Goal: Information Seeking & Learning: Learn about a topic

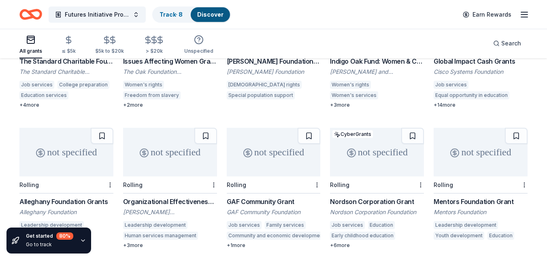
scroll to position [721, 0]
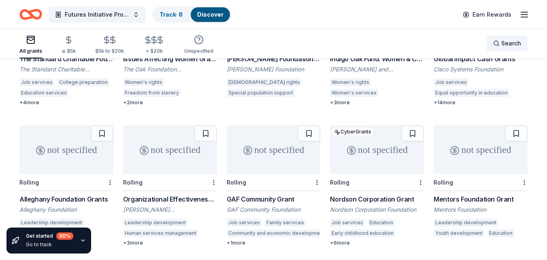
click at [505, 40] on span "Search" at bounding box center [511, 43] width 20 height 10
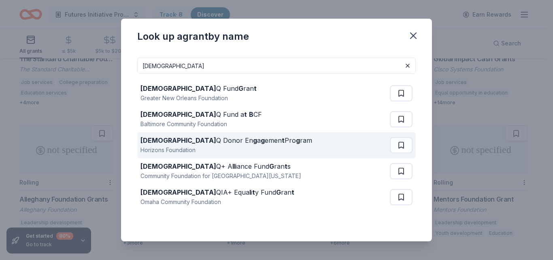
type input "LGBT"
click at [259, 141] on div "LGBT Q Donor En g a g emen t Pro g ram Horizons Foundation" at bounding box center [266, 145] width 250 height 26
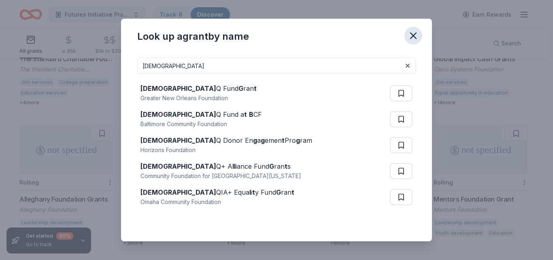
click at [410, 34] on icon "button" at bounding box center [413, 35] width 11 height 11
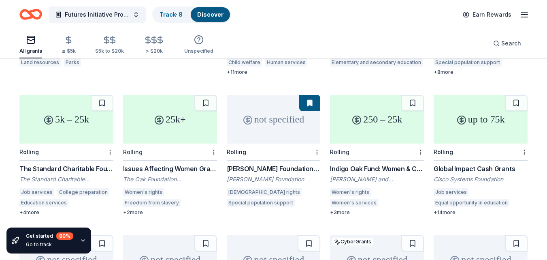
scroll to position [595, 0]
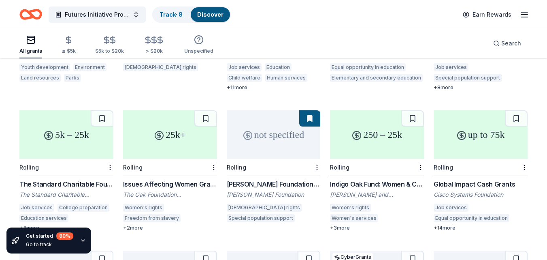
click at [267, 135] on div "not specified" at bounding box center [274, 134] width 94 height 49
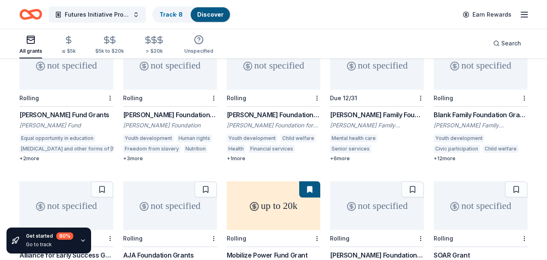
scroll to position [1323, 0]
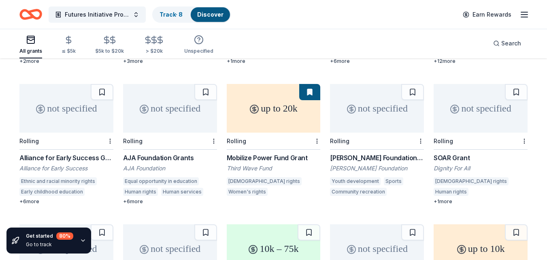
click at [288, 115] on div "up to 20k" at bounding box center [274, 108] width 94 height 49
click at [462, 102] on div "not specified" at bounding box center [481, 108] width 94 height 49
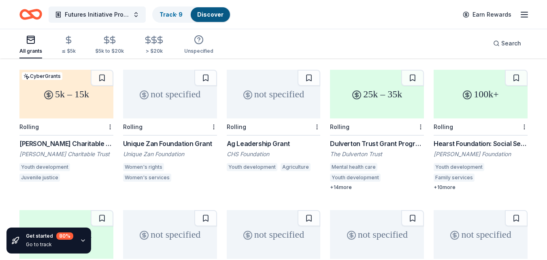
scroll to position [1620, 0]
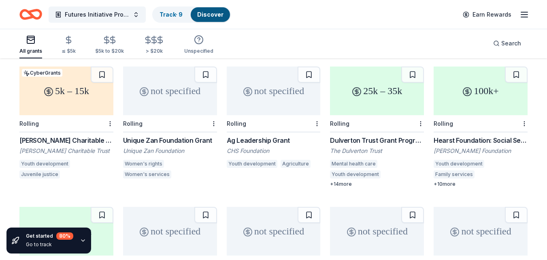
click at [386, 100] on div "25k – 35k" at bounding box center [377, 90] width 94 height 49
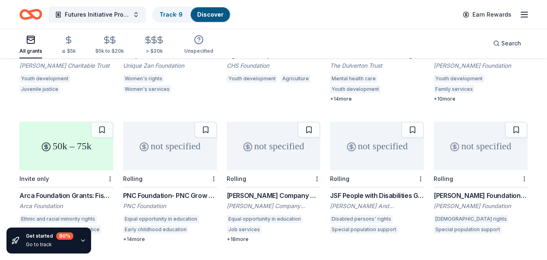
scroll to position [1752, 0]
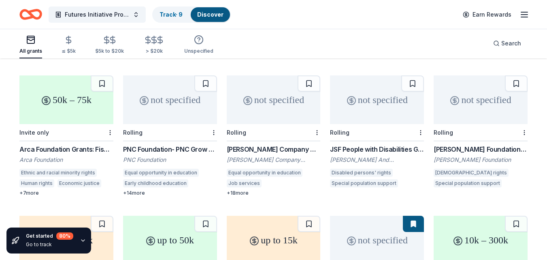
click at [488, 99] on div "not specified" at bounding box center [481, 99] width 94 height 49
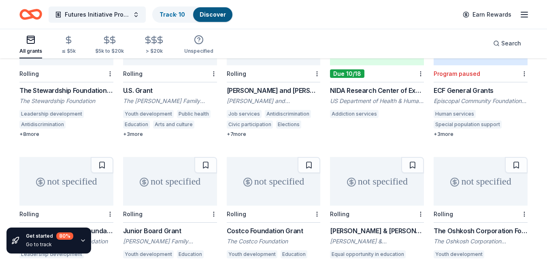
scroll to position [2443, 0]
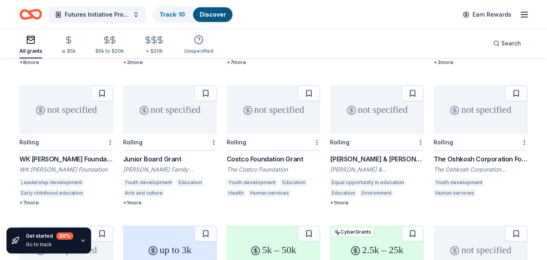
click at [260, 100] on div "not specified" at bounding box center [274, 109] width 94 height 49
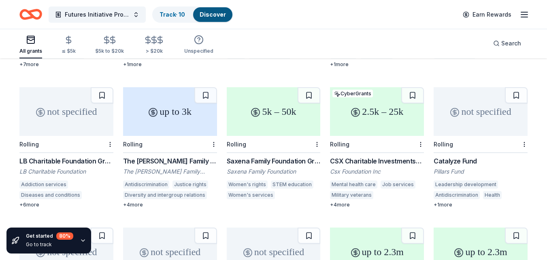
scroll to position [2576, 0]
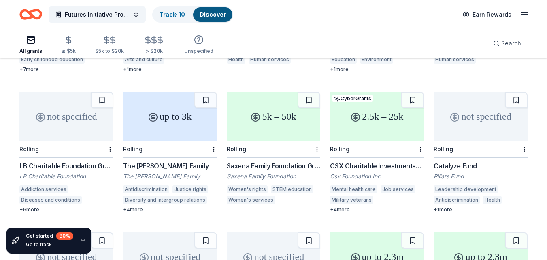
click at [385, 118] on div "2.5k – 25k" at bounding box center [377, 116] width 94 height 49
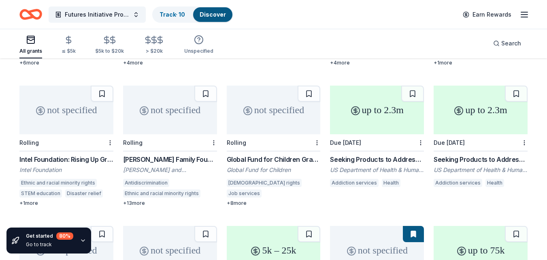
scroll to position [2728, 0]
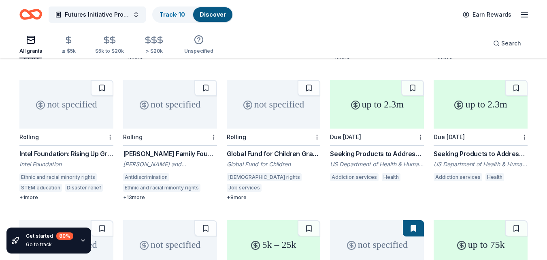
click at [269, 112] on div "not specified" at bounding box center [274, 104] width 94 height 49
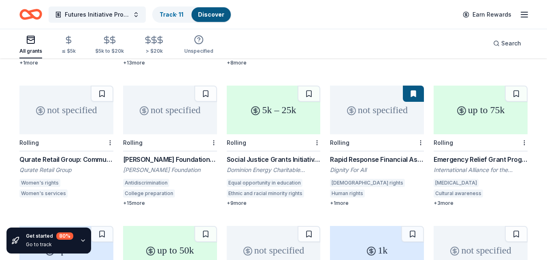
scroll to position [2879, 0]
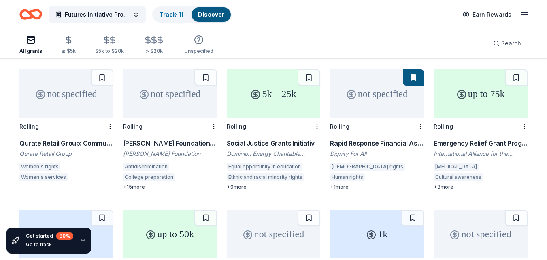
click at [354, 101] on div "not specified" at bounding box center [377, 93] width 94 height 49
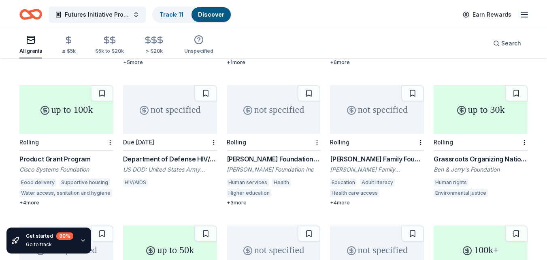
scroll to position [4553, 0]
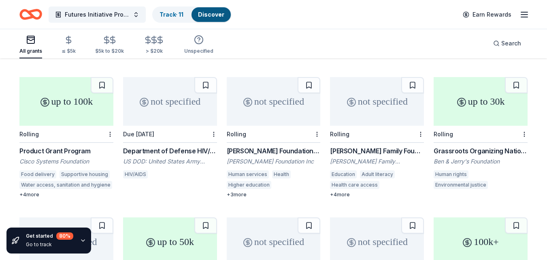
click at [171, 92] on div "not specified" at bounding box center [170, 101] width 94 height 49
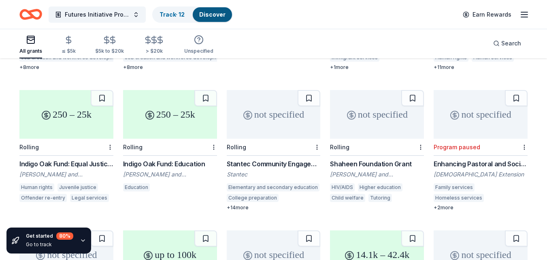
scroll to position [5400, 0]
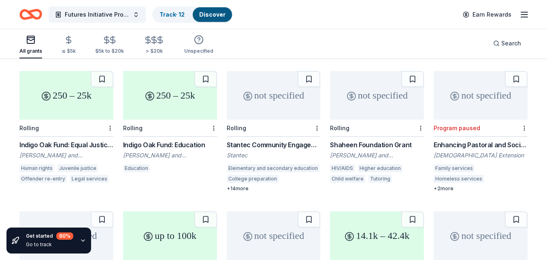
click at [388, 92] on div "not specified" at bounding box center [377, 95] width 94 height 49
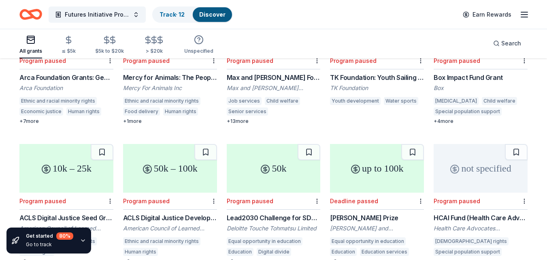
scroll to position [6223, 0]
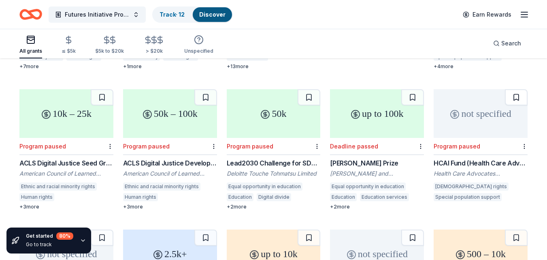
click at [515, 89] on button at bounding box center [516, 97] width 23 height 16
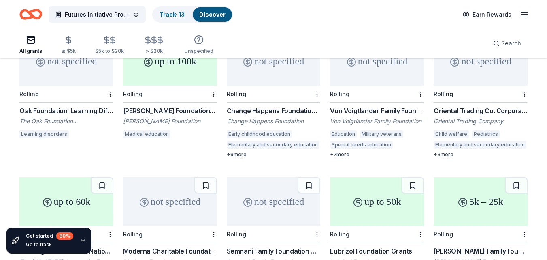
scroll to position [9974, 0]
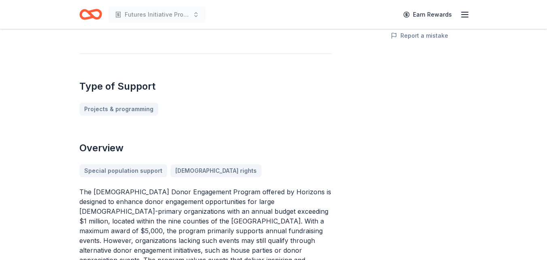
scroll to position [4, 0]
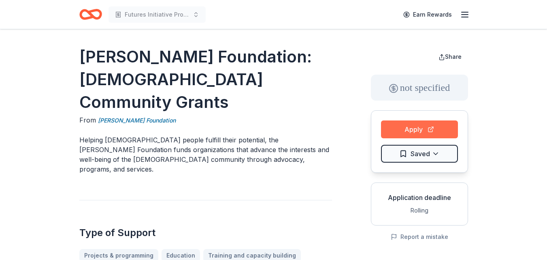
click at [423, 127] on button "Apply" at bounding box center [419, 129] width 77 height 18
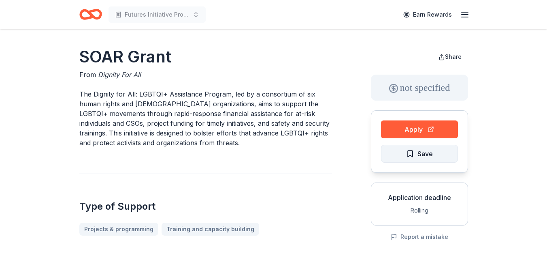
click at [442, 150] on button "Save" at bounding box center [419, 154] width 77 height 18
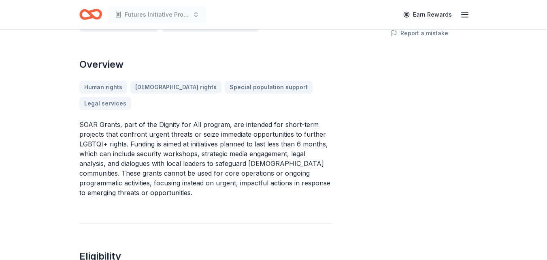
scroll to position [18, 0]
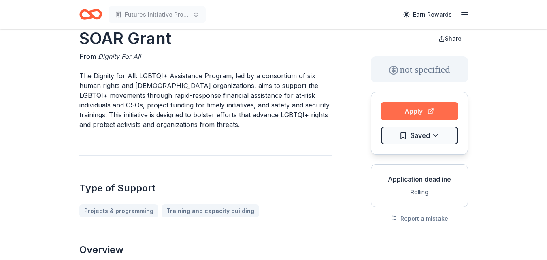
click at [417, 110] on button "Apply" at bounding box center [419, 111] width 77 height 18
click at [417, 220] on button "Report a mistake" at bounding box center [420, 218] width 58 height 10
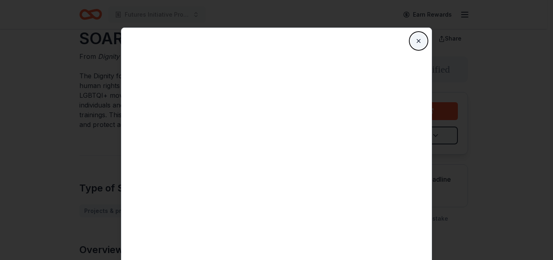
click at [419, 42] on button "Close" at bounding box center [419, 41] width 16 height 16
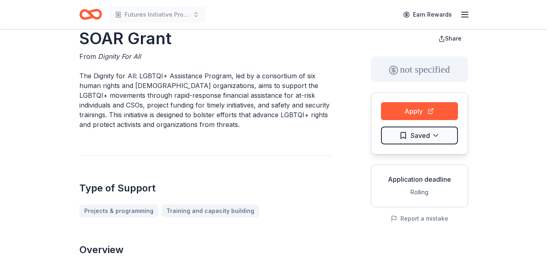
drag, startPoint x: 181, startPoint y: 44, endPoint x: 130, endPoint y: 43, distance: 50.3
click at [130, 43] on h1 "SOAR Grant" at bounding box center [205, 38] width 253 height 23
drag, startPoint x: 78, startPoint y: 38, endPoint x: 134, endPoint y: 38, distance: 55.5
click at [418, 220] on button "Report a mistake" at bounding box center [420, 218] width 58 height 10
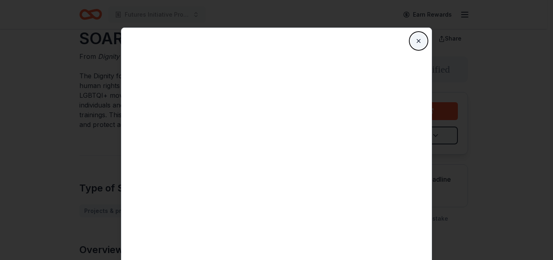
click at [421, 43] on button "Close" at bounding box center [419, 41] width 16 height 16
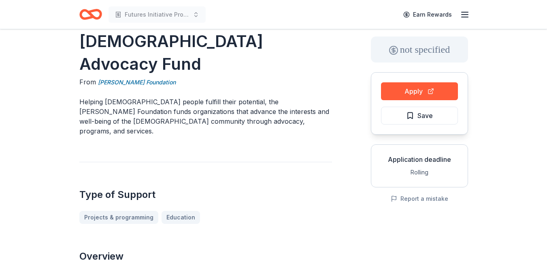
scroll to position [36, 0]
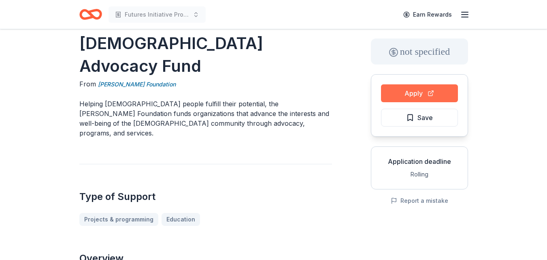
click at [421, 92] on button "Apply" at bounding box center [419, 93] width 77 height 18
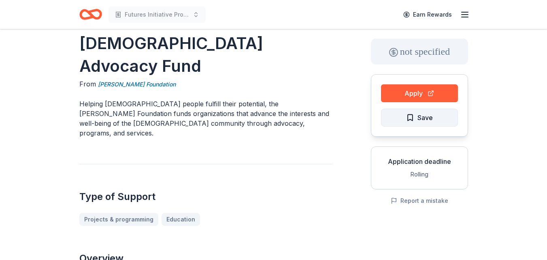
click at [442, 115] on button "Save" at bounding box center [419, 118] width 77 height 18
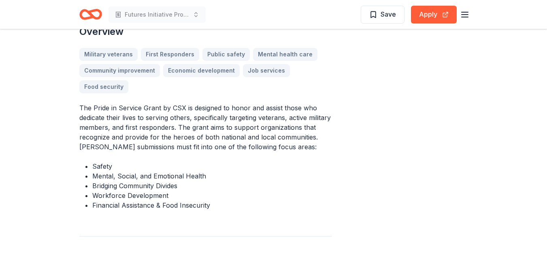
scroll to position [284, 0]
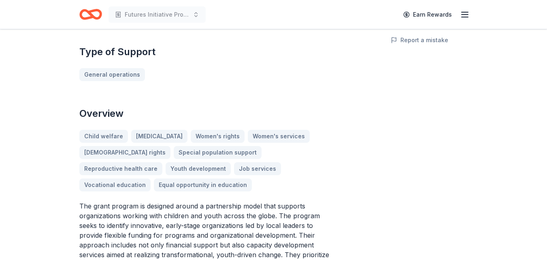
scroll to position [44, 0]
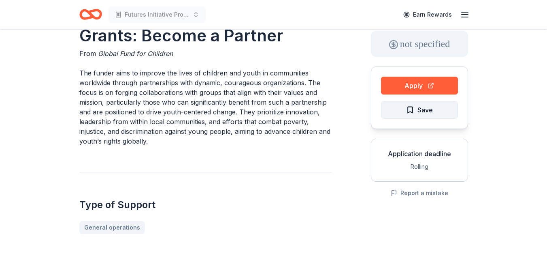
click at [446, 111] on button "Save" at bounding box center [419, 110] width 77 height 18
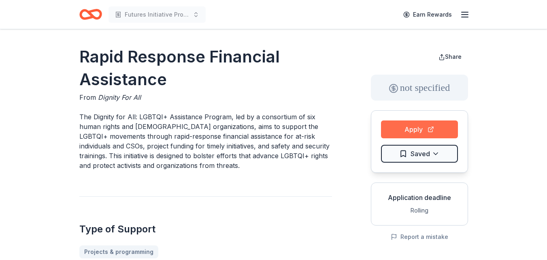
click at [417, 129] on button "Apply" at bounding box center [419, 129] width 77 height 18
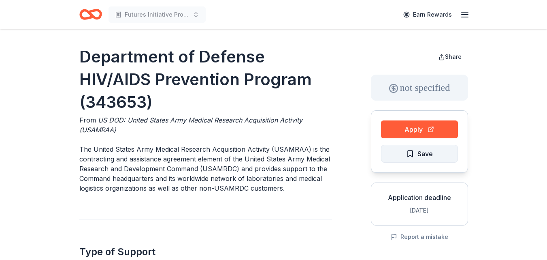
click at [421, 152] on span "Save" at bounding box center [425, 153] width 15 height 11
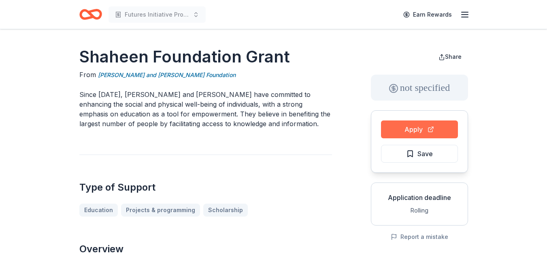
click at [418, 130] on button "Apply" at bounding box center [419, 129] width 77 height 18
